Goal: Complete application form

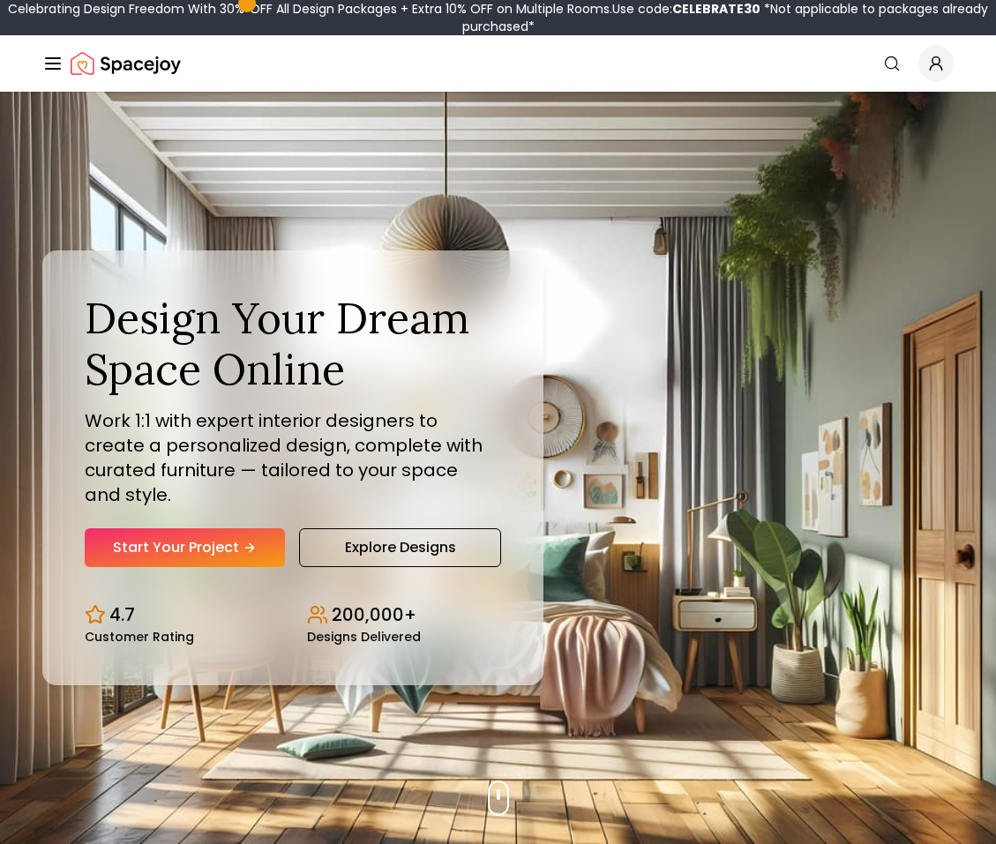
click at [947, 56] on span "Global" at bounding box center [935, 63] width 35 height 35
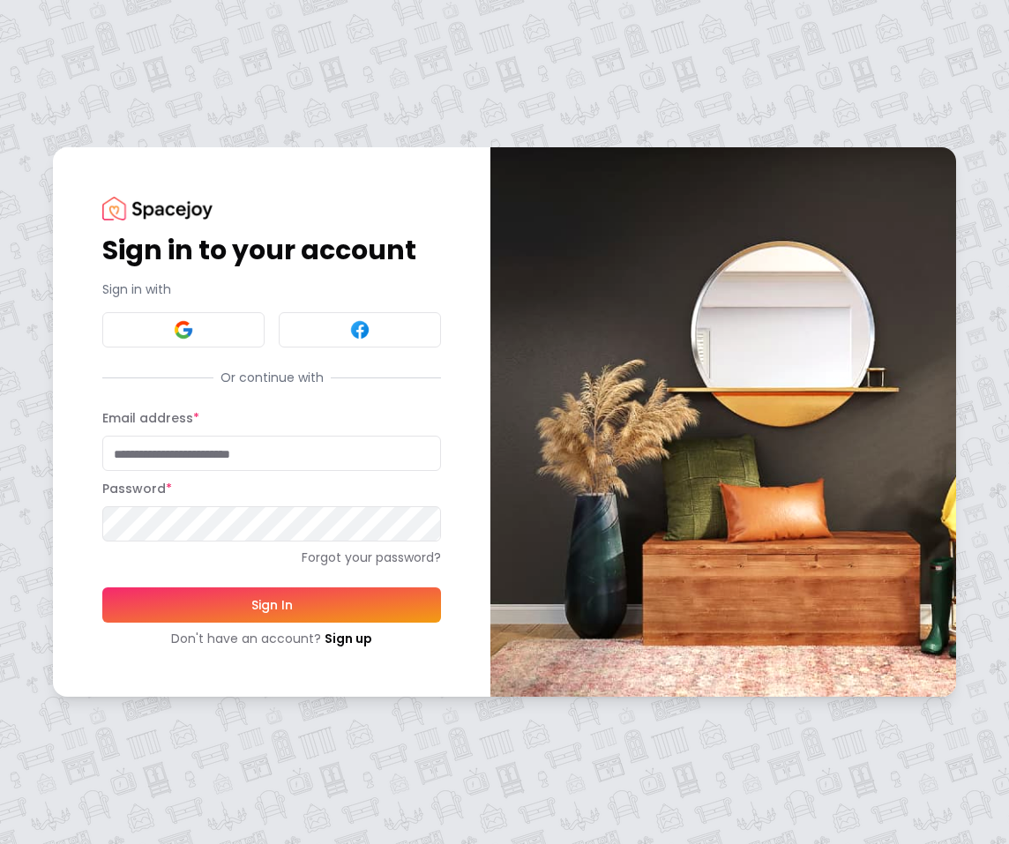
click at [255, 449] on input "Email address *" at bounding box center [271, 453] width 339 height 35
type input "**********"
click at [102, 587] on button "Sign In" at bounding box center [271, 604] width 339 height 35
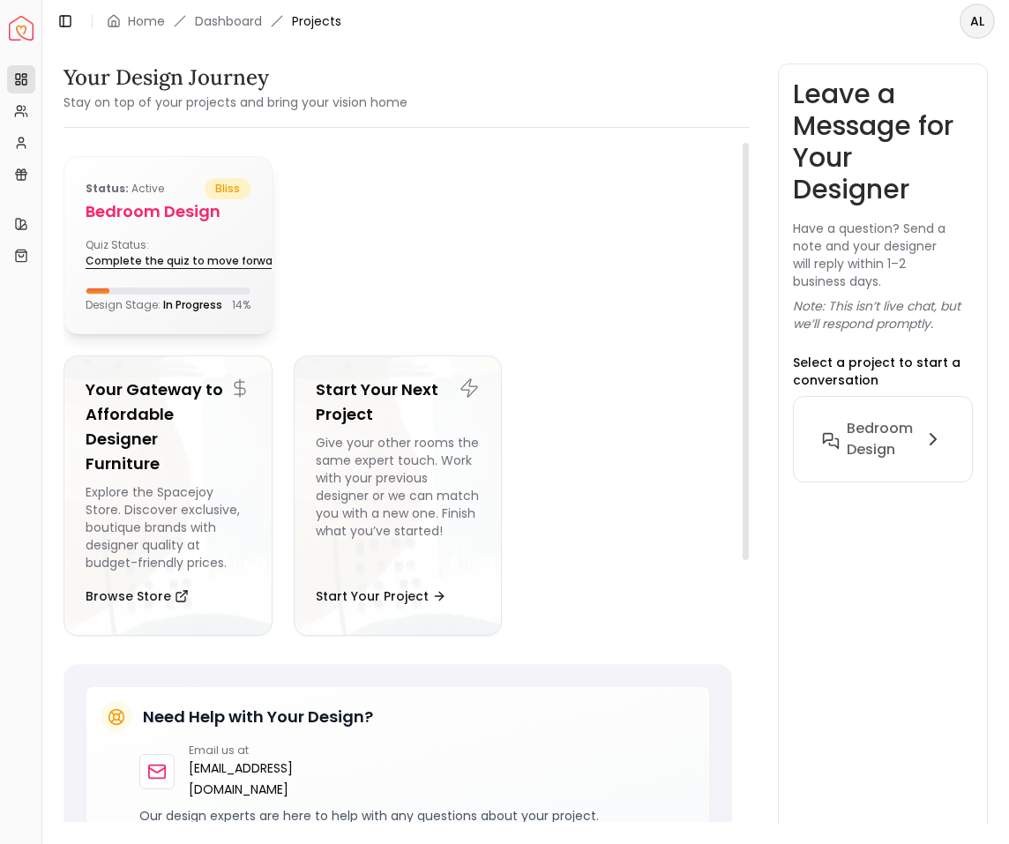
click at [173, 273] on link "Complete the quiz to move forward" at bounding box center [193, 261] width 215 height 25
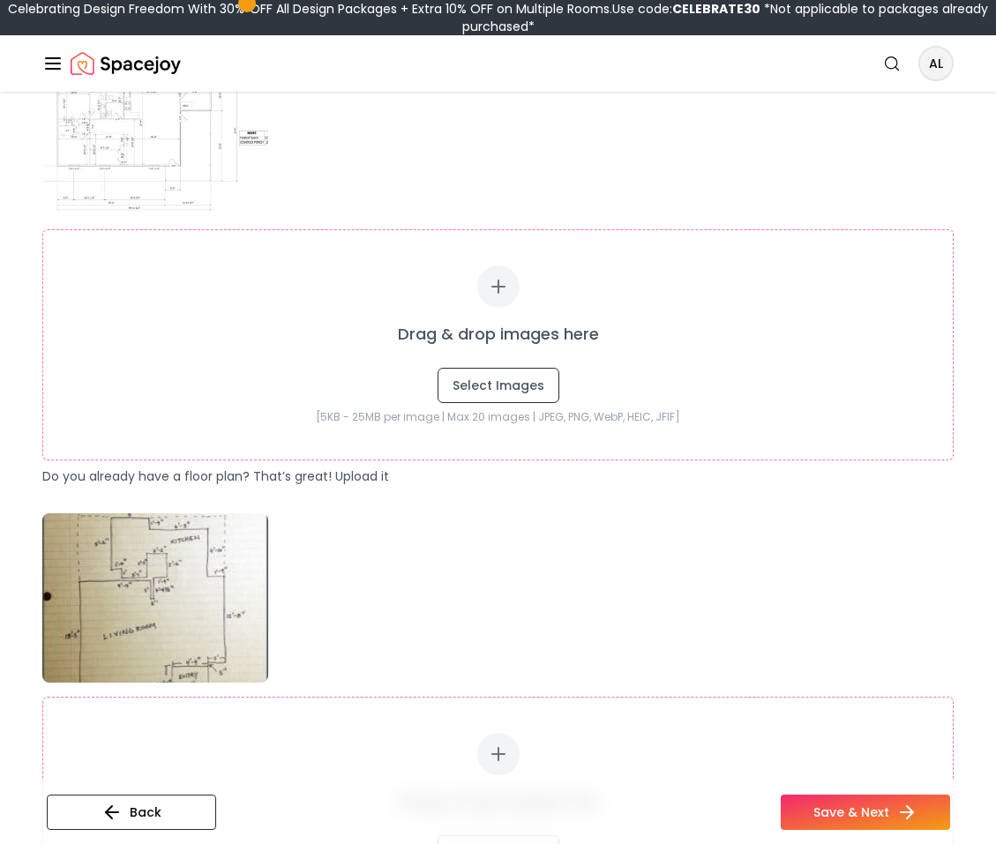
scroll to position [353, 0]
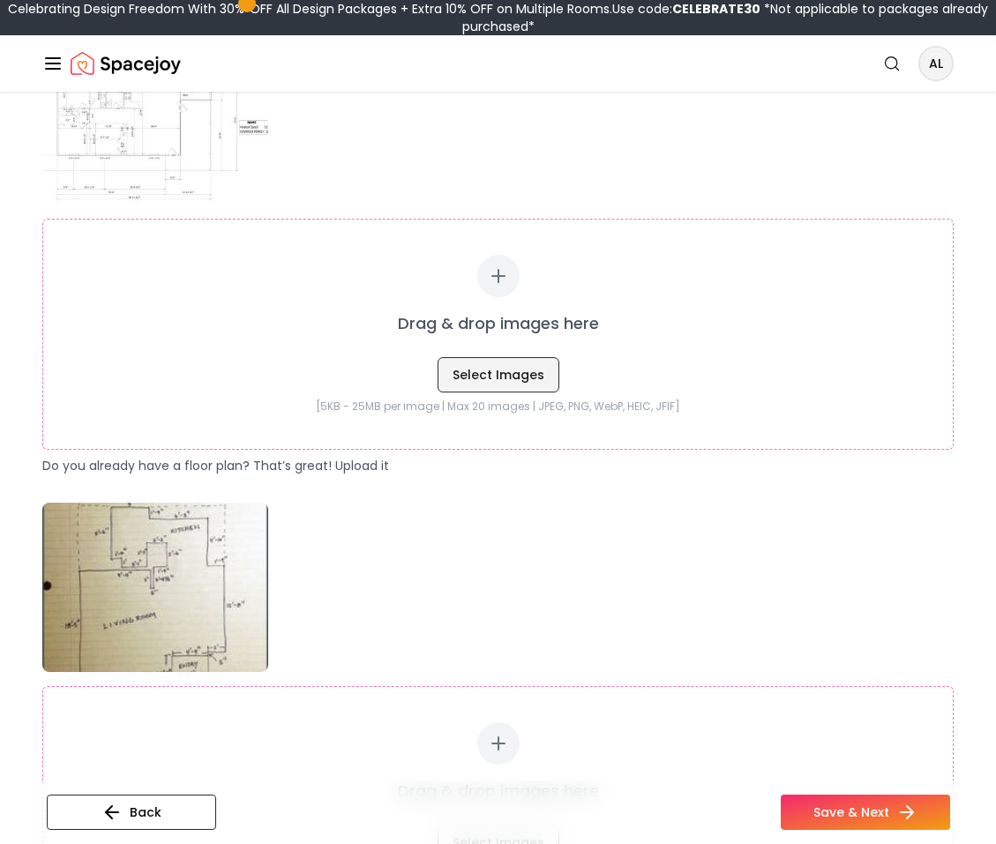
click at [513, 384] on button "Select Images" at bounding box center [498, 374] width 122 height 35
type input "**********"
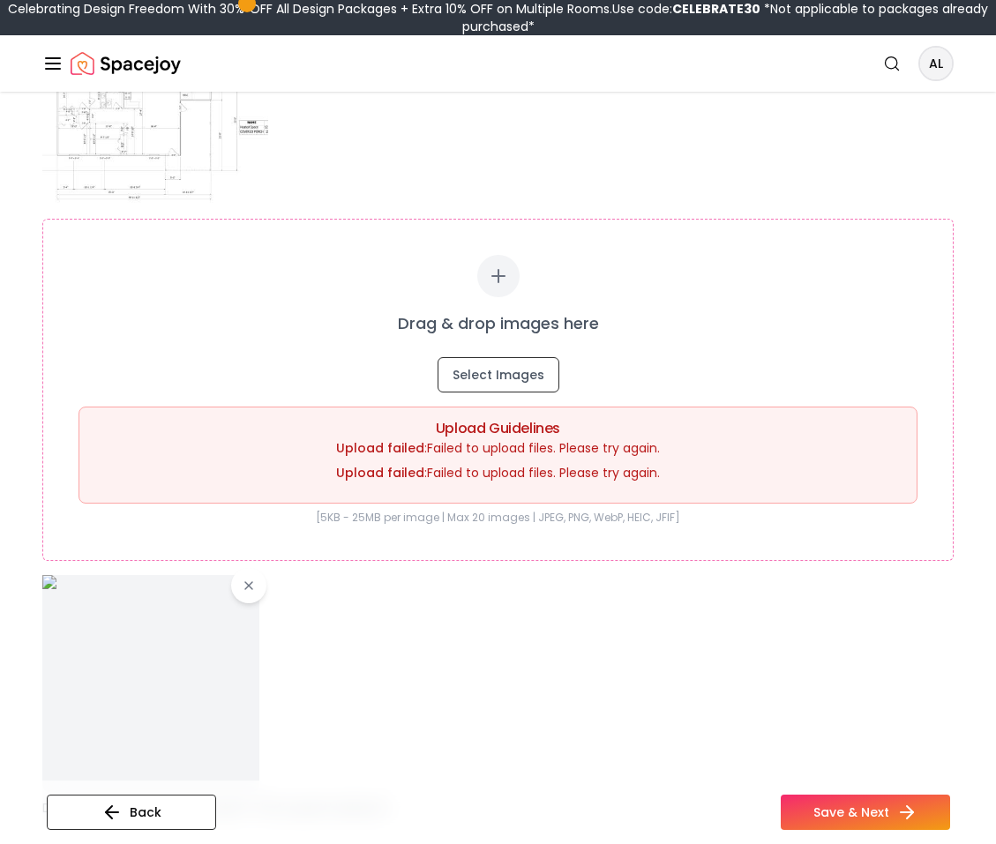
click at [664, 640] on div at bounding box center [497, 683] width 911 height 217
click at [715, 589] on div at bounding box center [497, 683] width 911 height 217
click at [577, 422] on h5 "Upload Guidelines" at bounding box center [497, 429] width 809 height 14
drag, startPoint x: 779, startPoint y: 667, endPoint x: 761, endPoint y: 658, distance: 19.7
click at [779, 665] on div at bounding box center [497, 683] width 911 height 217
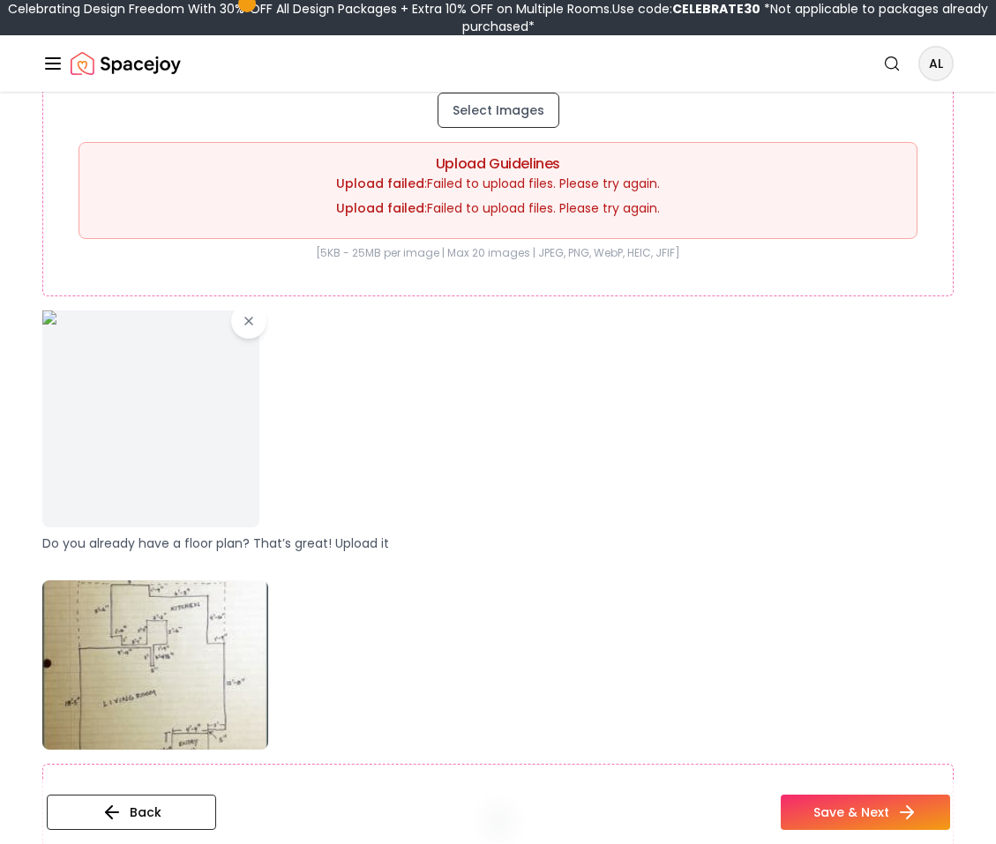
scroll to position [265, 0]
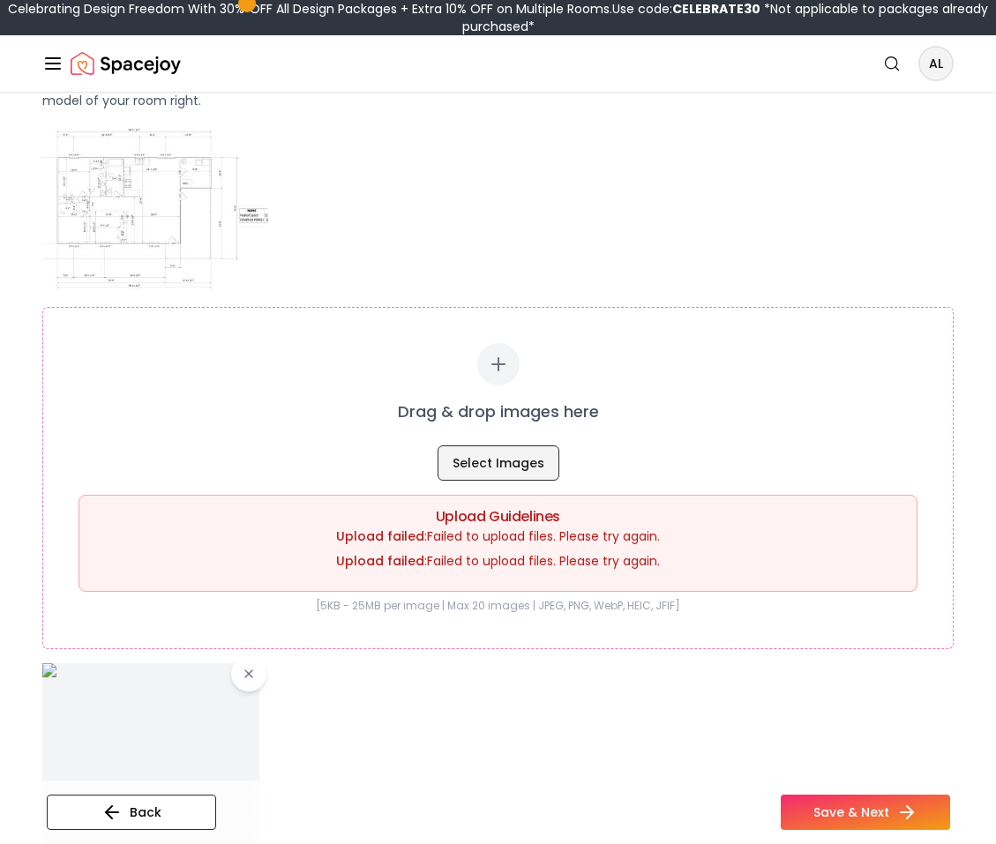
click at [536, 467] on button "Select Images" at bounding box center [498, 462] width 122 height 35
type input "**********"
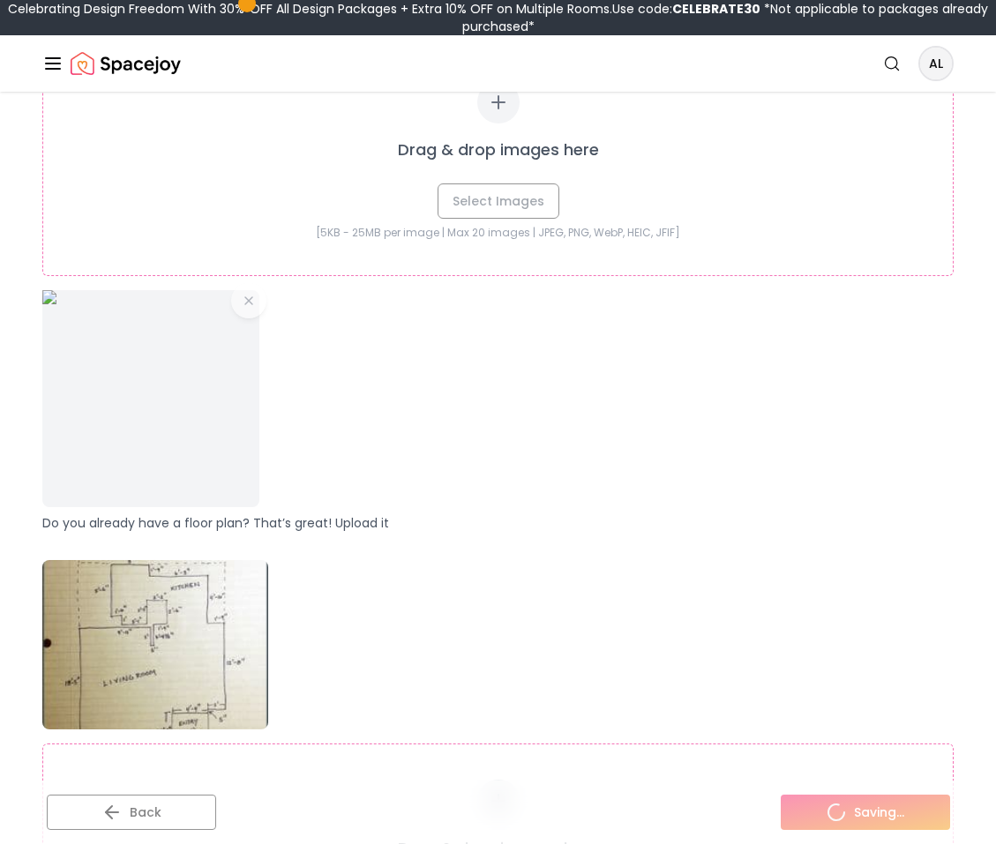
scroll to position [529, 0]
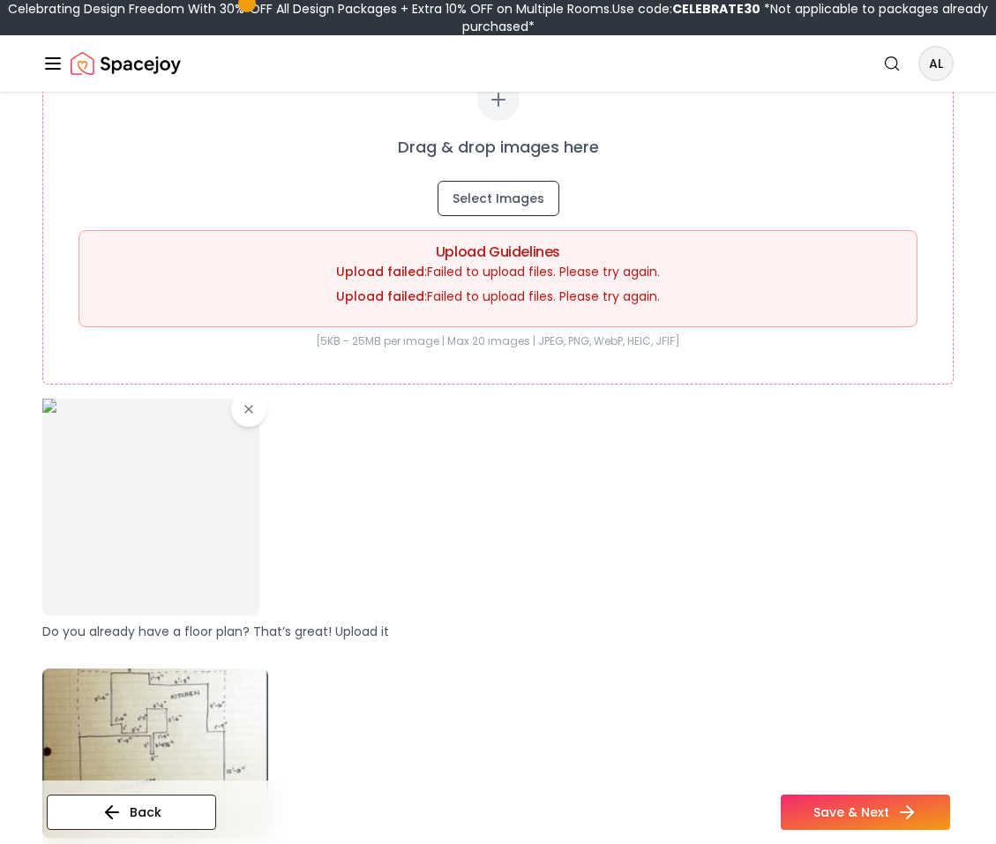
click at [706, 526] on div at bounding box center [497, 507] width 911 height 217
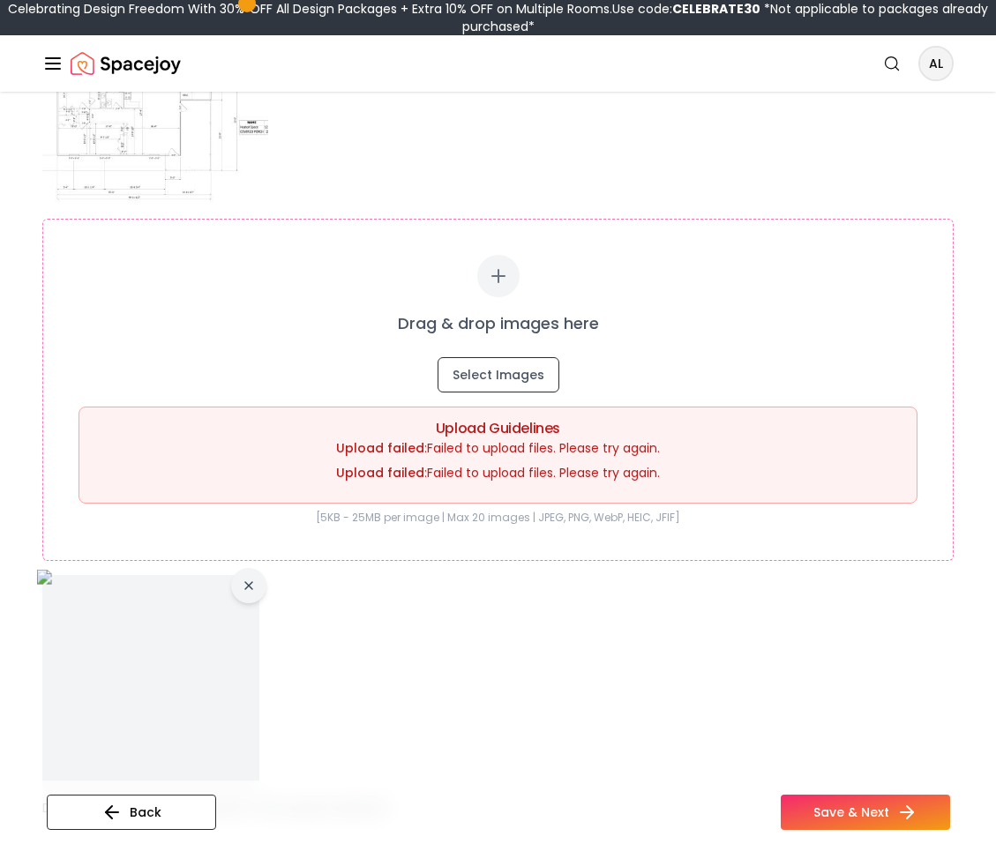
click at [243, 580] on icon at bounding box center [249, 586] width 14 height 14
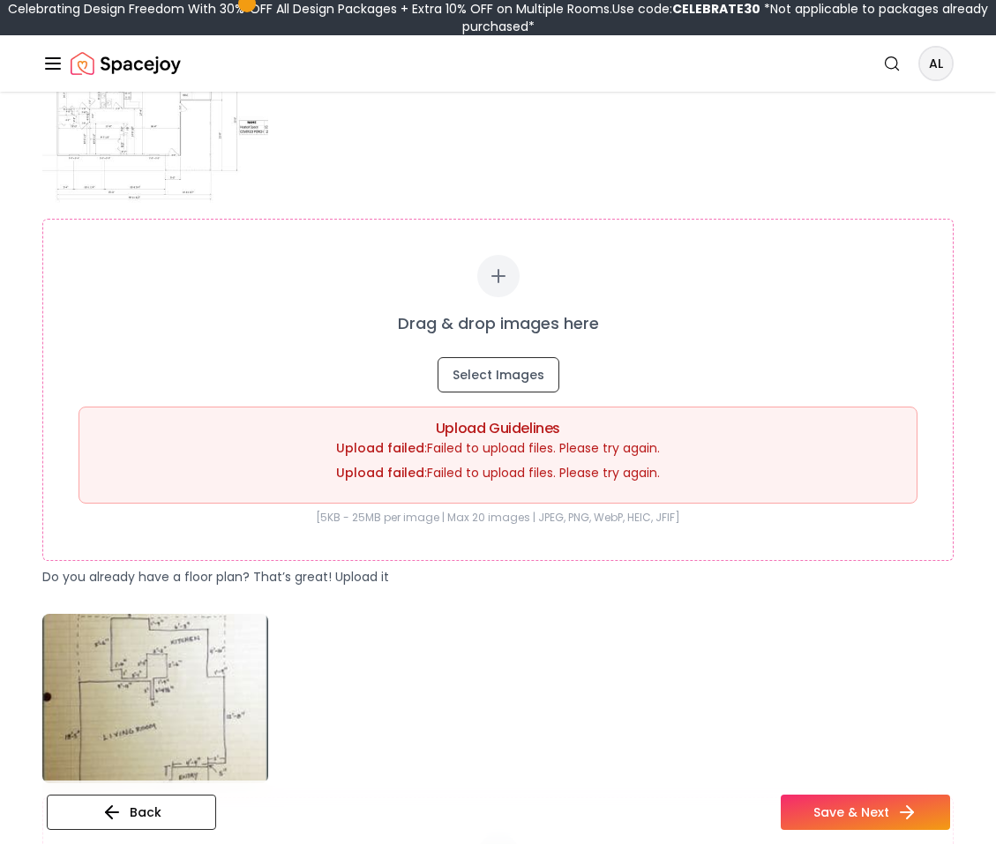
click at [549, 594] on div "Drag & drop images here Select Images Upload Guidelines Upload failed : Failed …" at bounding box center [497, 552] width 911 height 1035
drag, startPoint x: 489, startPoint y: 527, endPoint x: 577, endPoint y: 519, distance: 88.5
click at [577, 519] on div "Drag & drop images here Select Images Upload Guidelines Upload failed : Failed …" at bounding box center [497, 390] width 911 height 342
type input "**********"
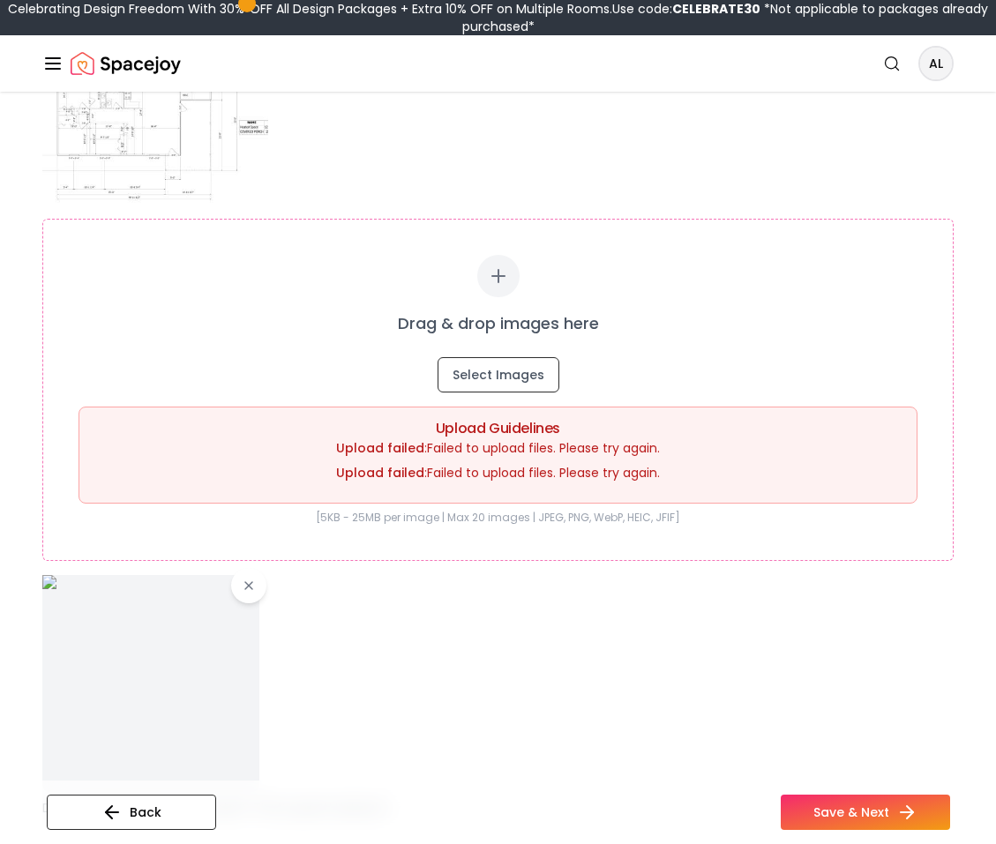
click at [814, 594] on div at bounding box center [497, 683] width 911 height 217
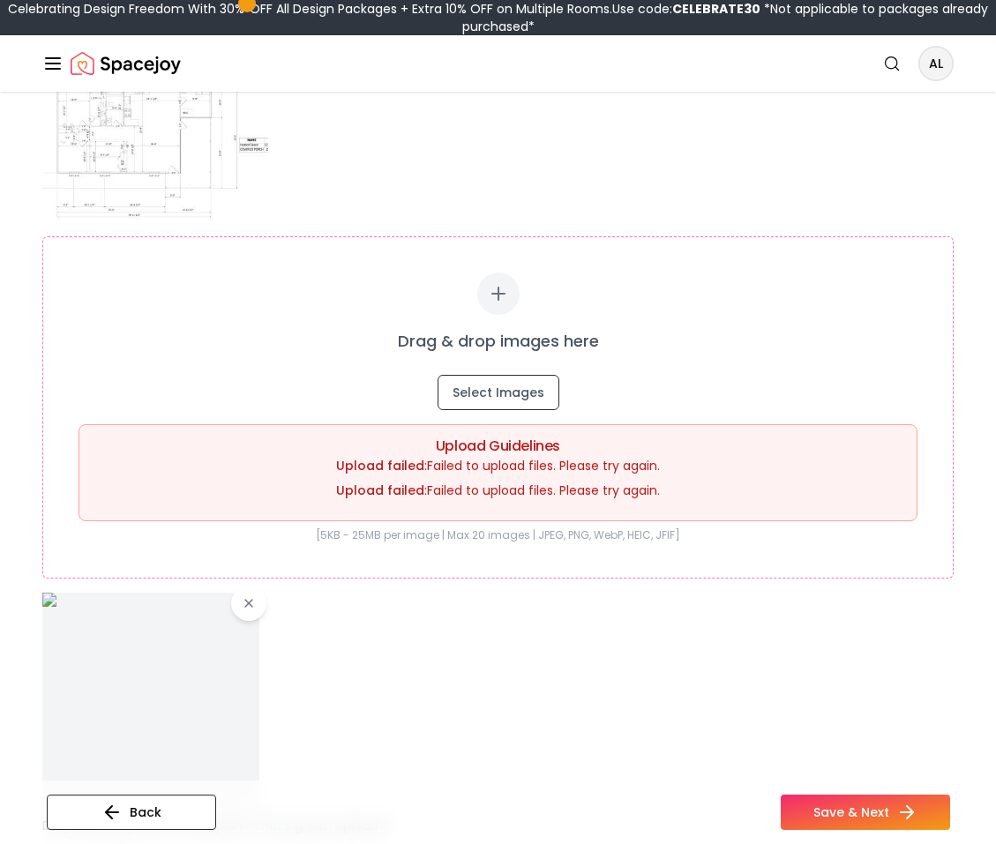
scroll to position [617, 0]
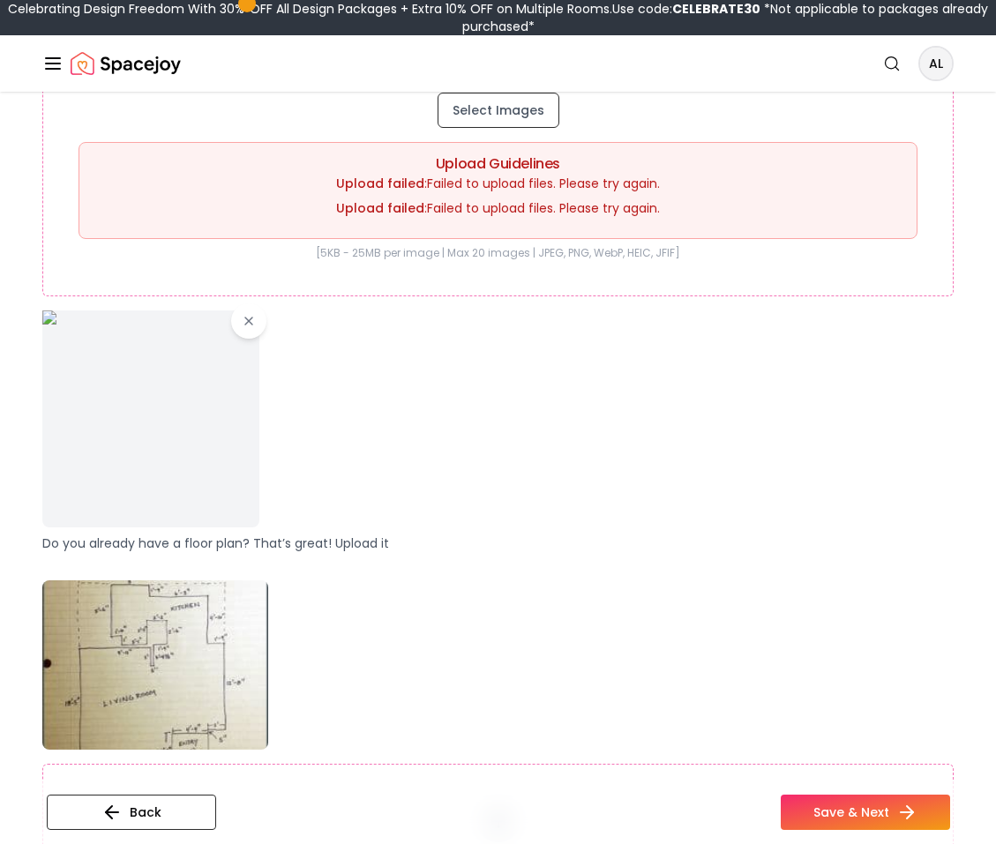
click at [554, 402] on div at bounding box center [497, 418] width 911 height 217
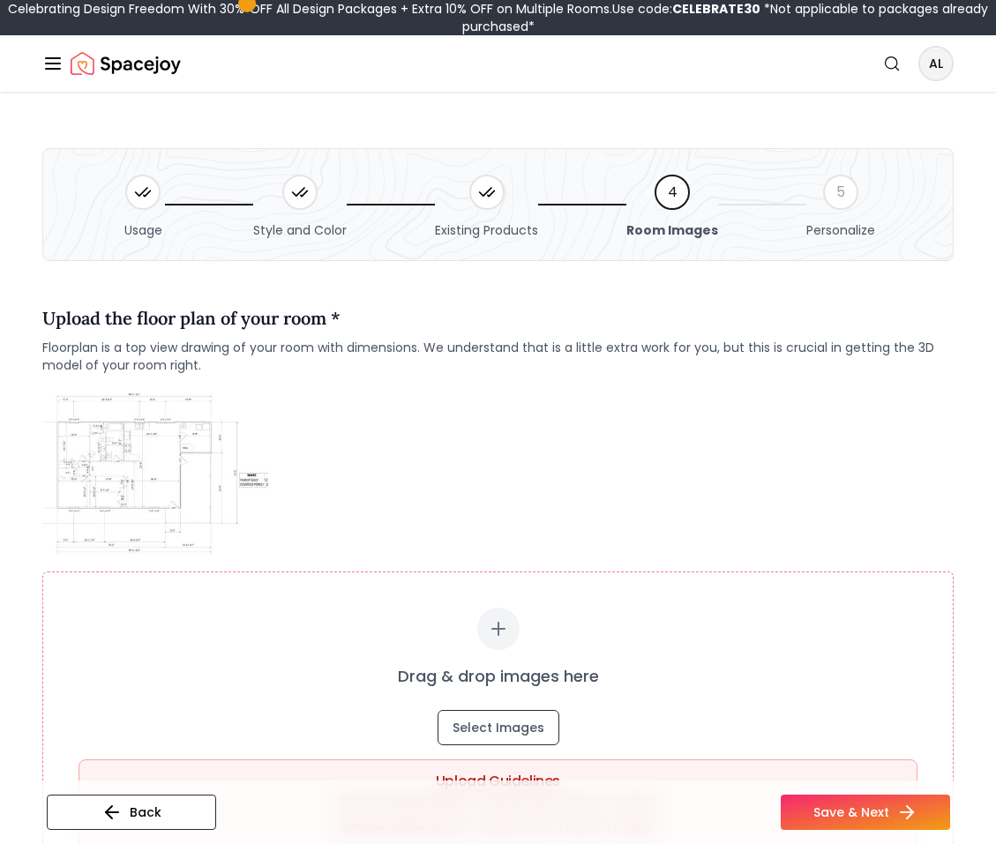
click at [53, 60] on icon "Global" at bounding box center [52, 63] width 21 height 21
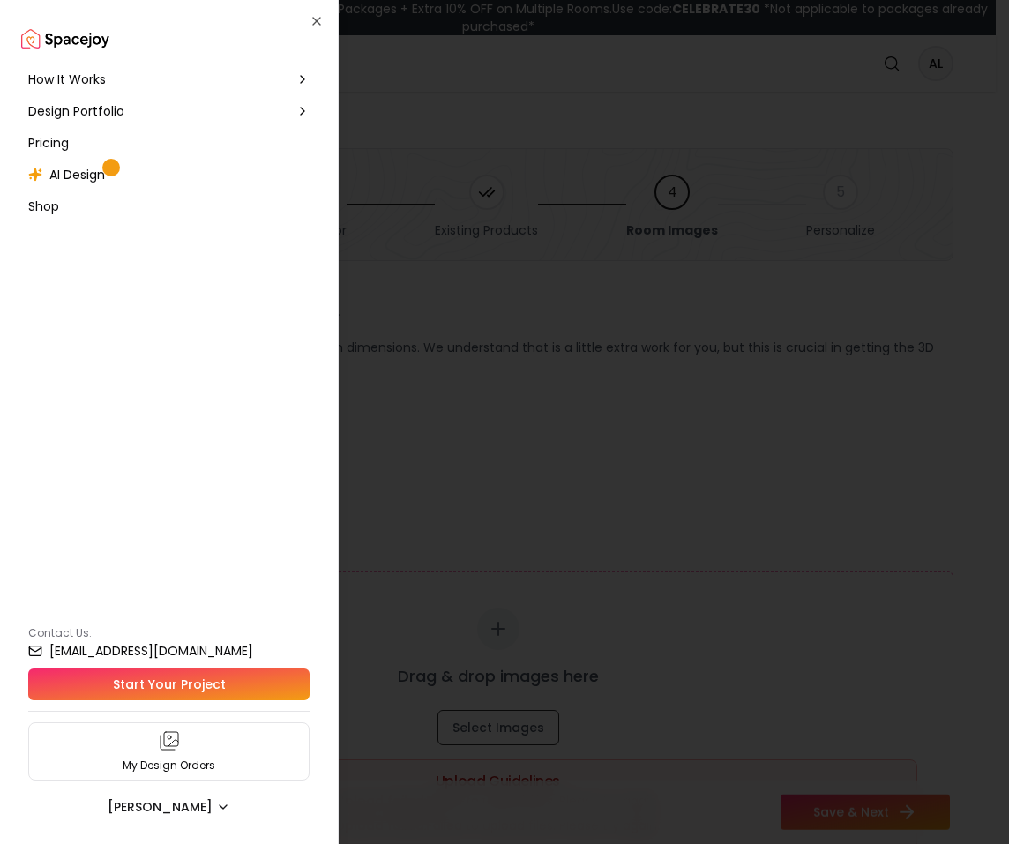
click at [912, 101] on div at bounding box center [504, 422] width 1009 height 844
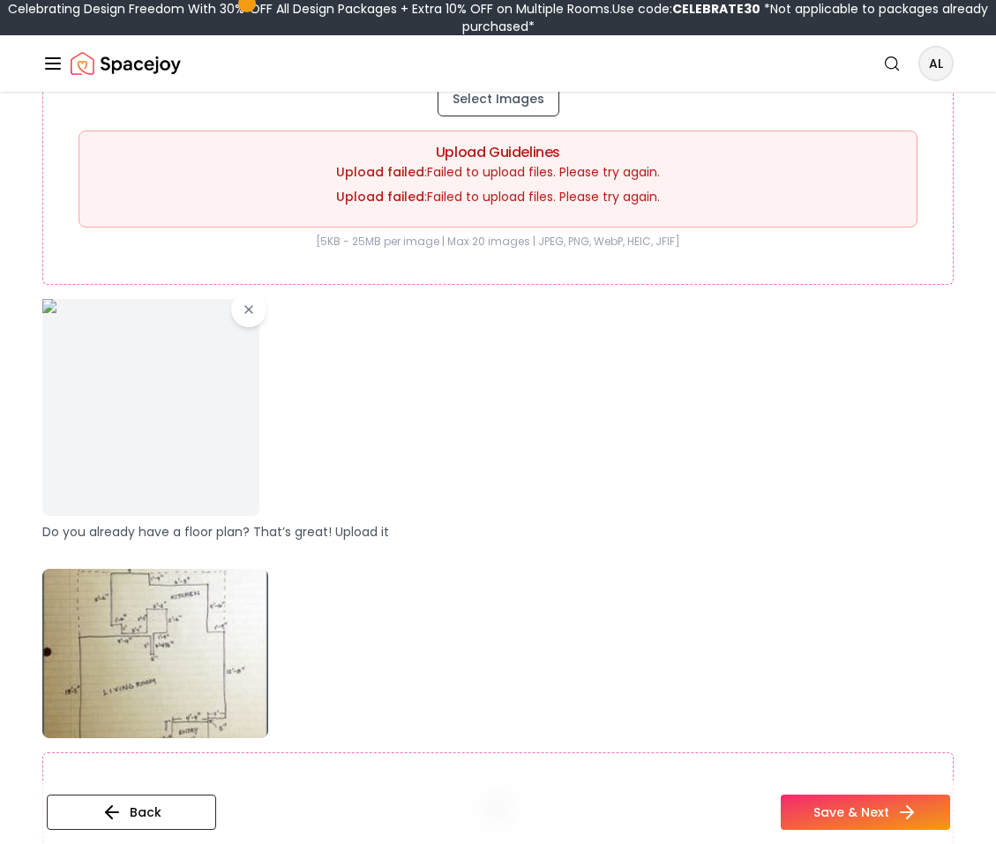
scroll to position [529, 0]
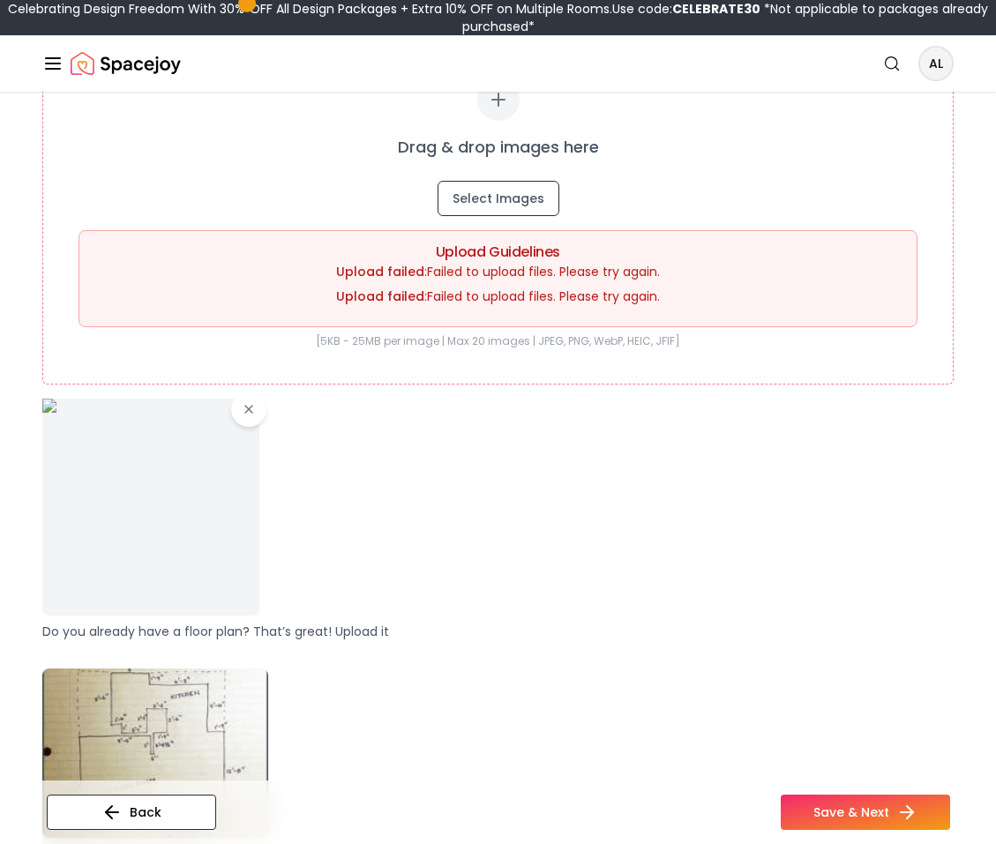
click at [615, 369] on div "Drag & drop images here Select Images Upload Guidelines Upload failed : Failed …" at bounding box center [497, 213] width 911 height 342
click at [682, 514] on div at bounding box center [497, 507] width 911 height 217
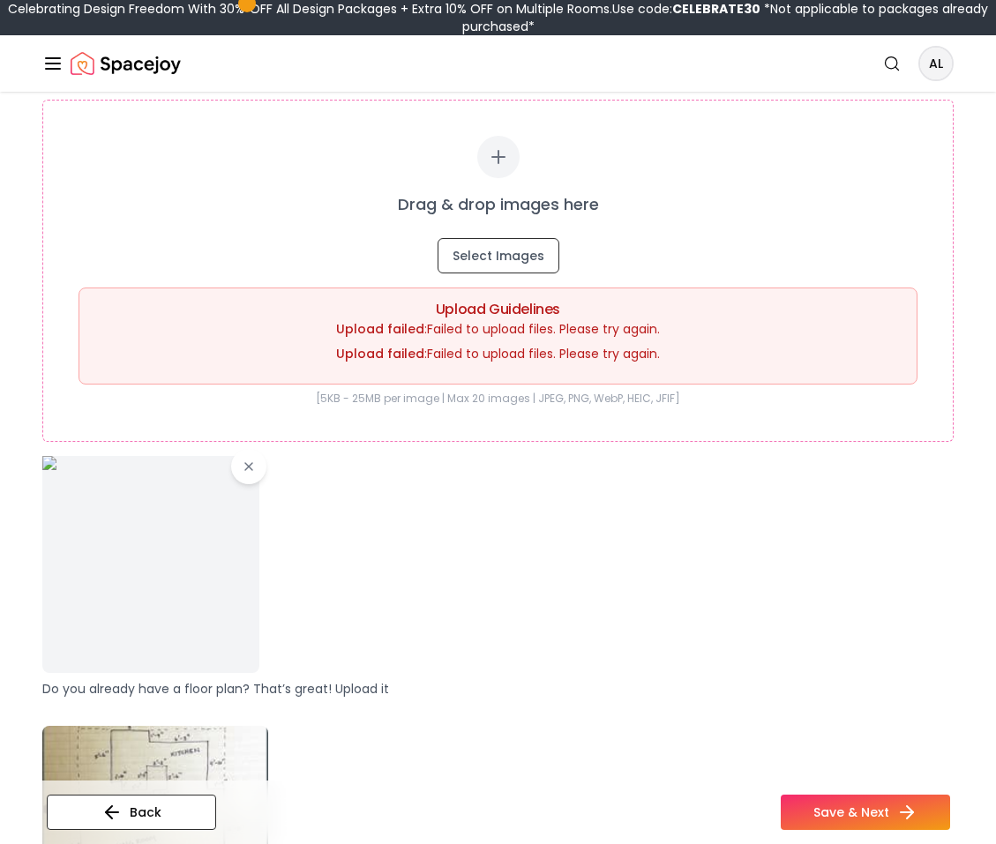
scroll to position [441, 0]
